Goal: Check status: Check status

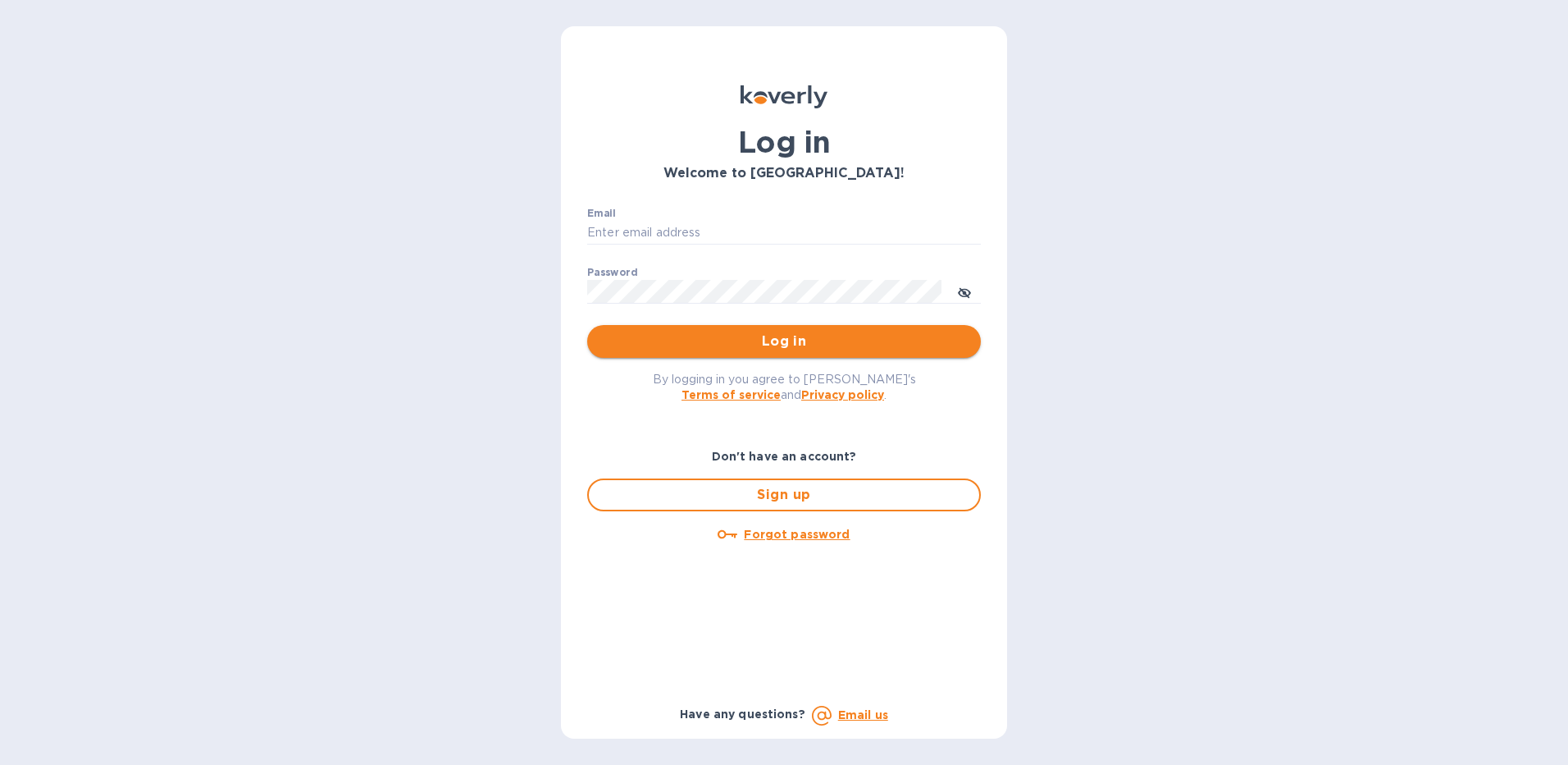
type input "Folajinadu@hotmail.com"
click at [807, 345] on span "Log in" at bounding box center [784, 342] width 367 height 20
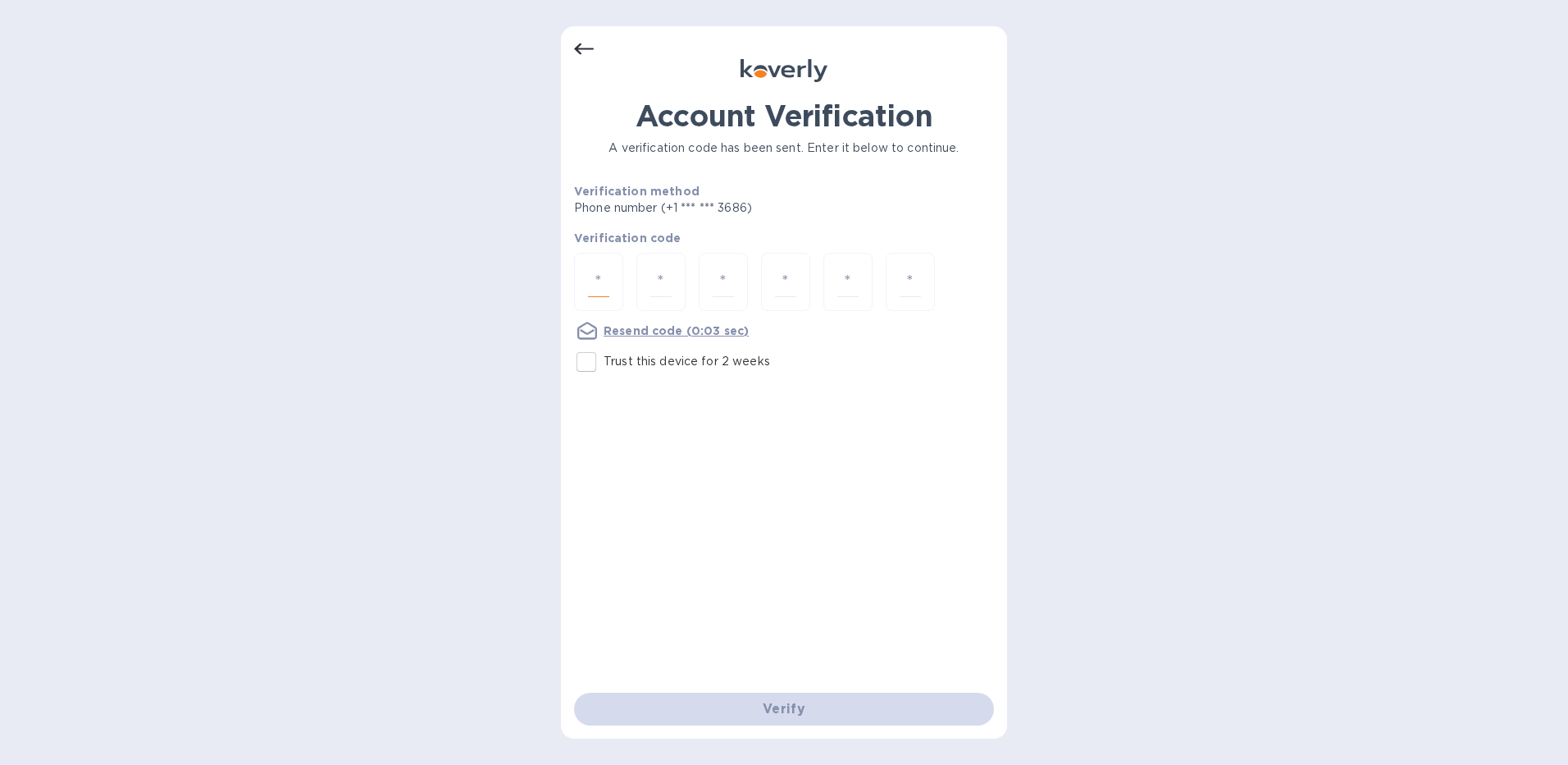
click at [598, 275] on input "number" at bounding box center [599, 281] width 22 height 31
type input "9"
type input "1"
type input "2"
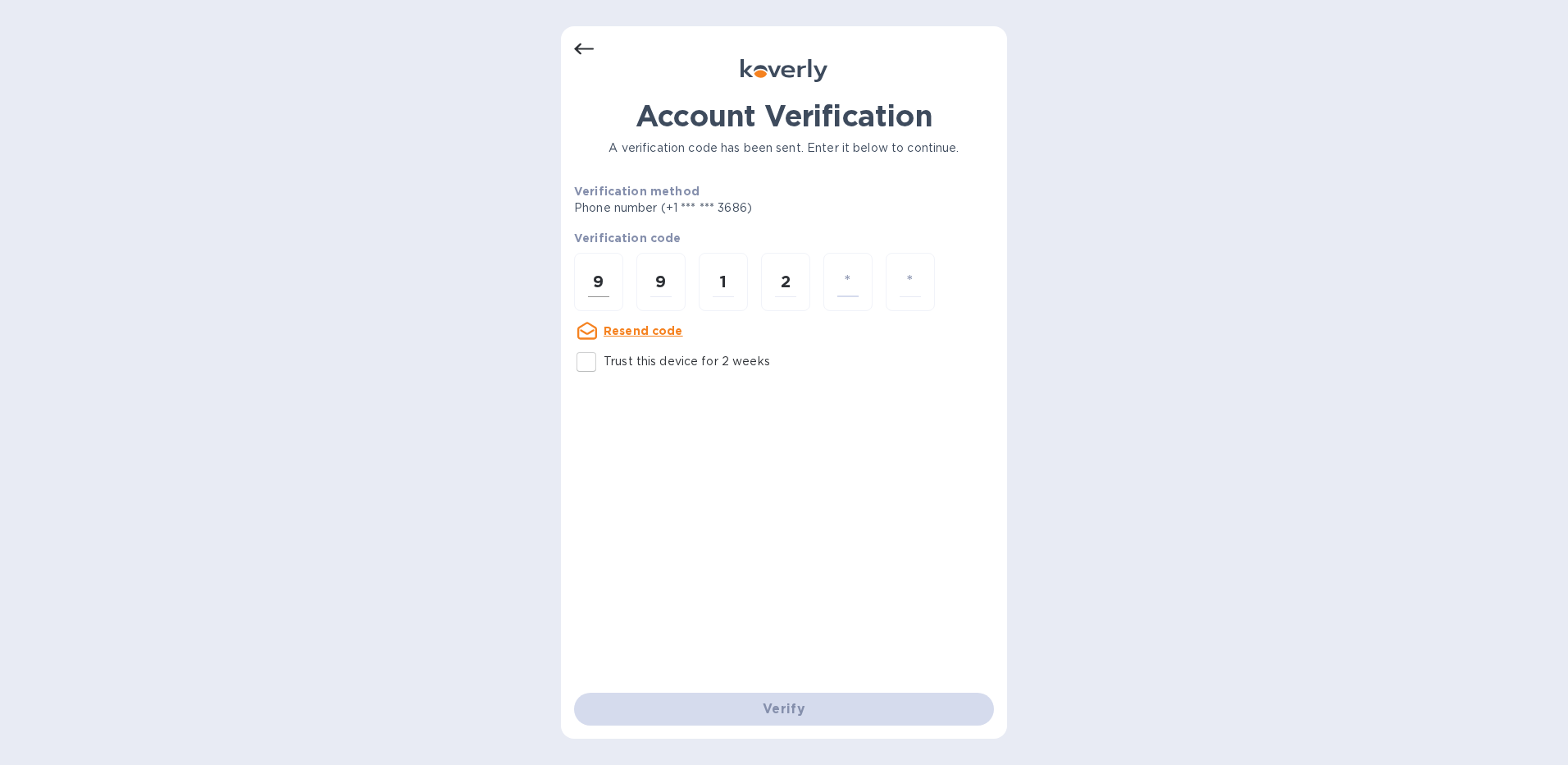
type input "8"
type input "2"
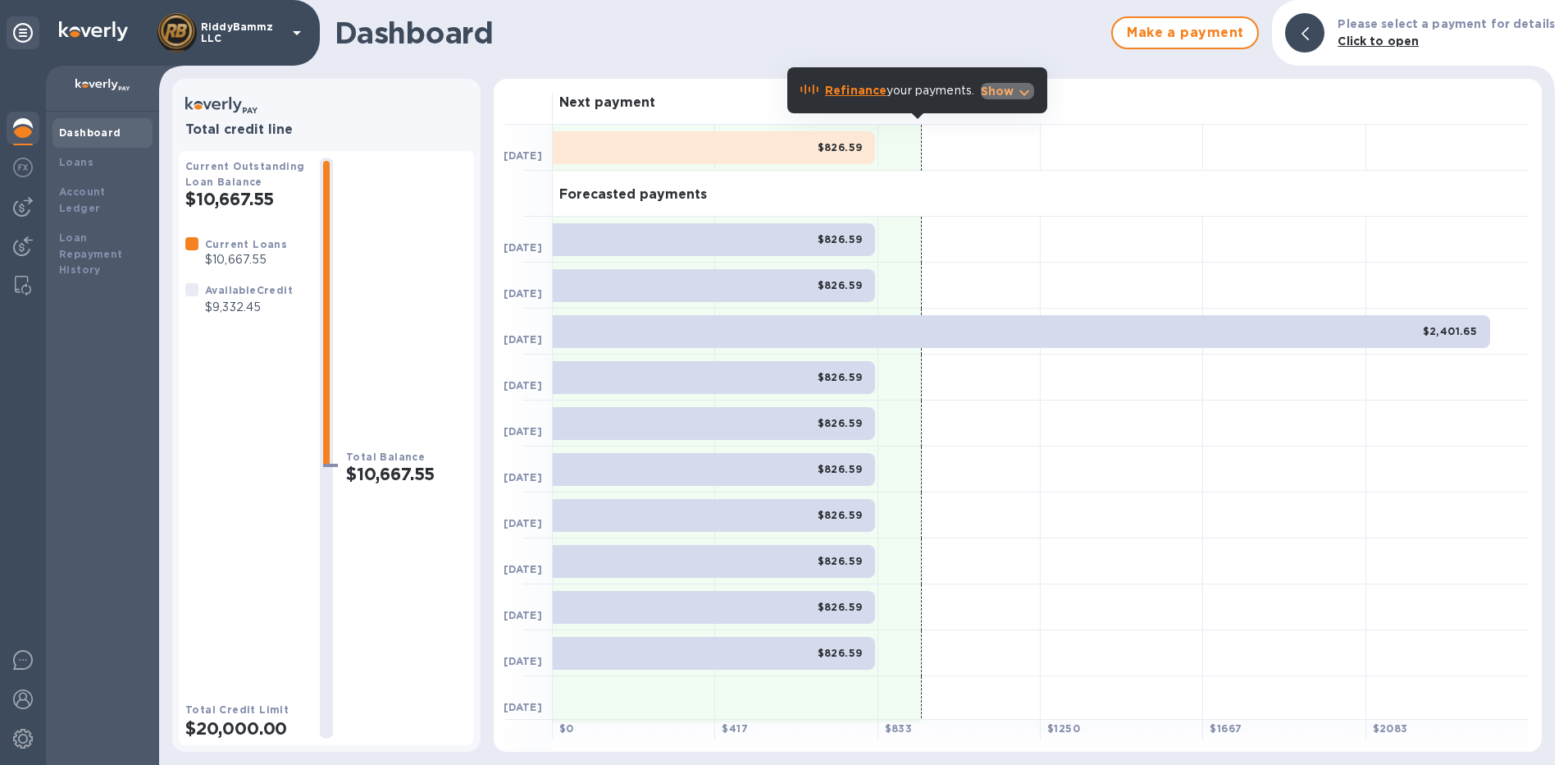
click at [1028, 95] on icon "button" at bounding box center [1025, 93] width 20 height 20
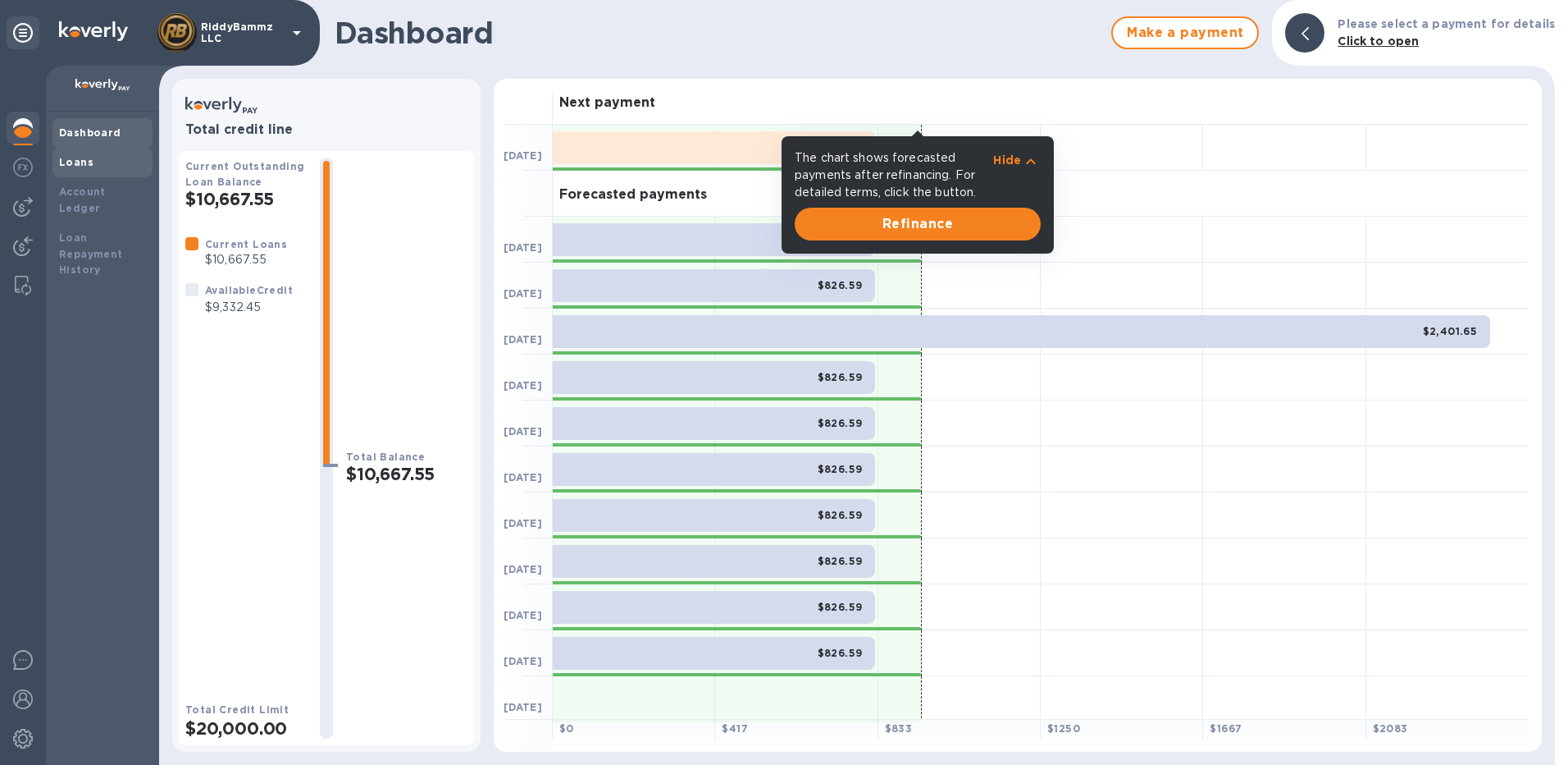
click at [88, 168] on div "Loans" at bounding box center [102, 163] width 87 height 17
